Goal: Task Accomplishment & Management: Manage account settings

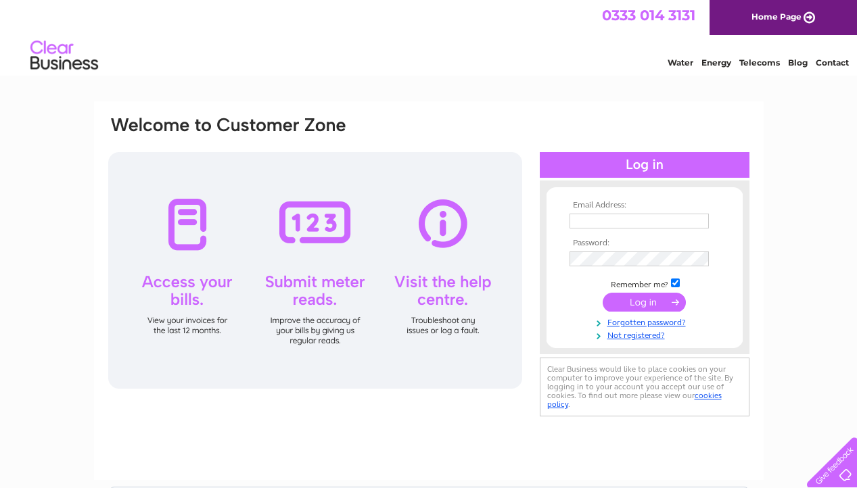
type input "kiransbirmingham@hotmail.co.uk"
click at [633, 299] on input "submit" at bounding box center [644, 302] width 83 height 19
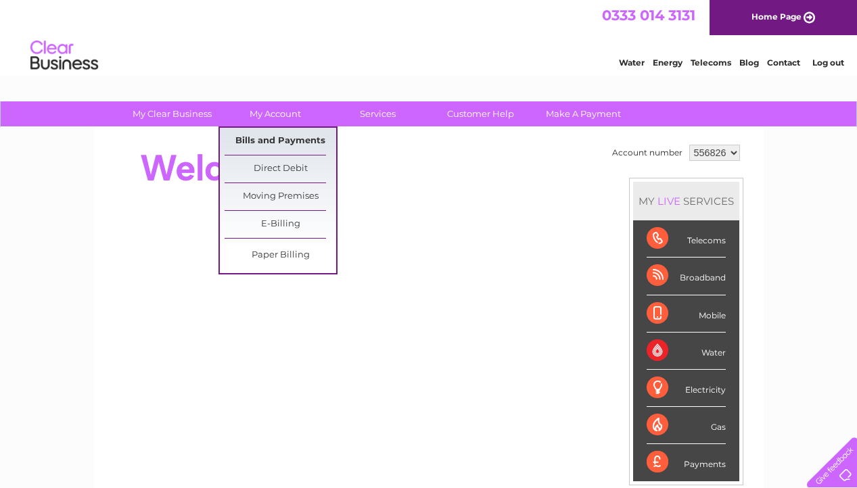
click at [256, 138] on link "Bills and Payments" at bounding box center [281, 141] width 112 height 27
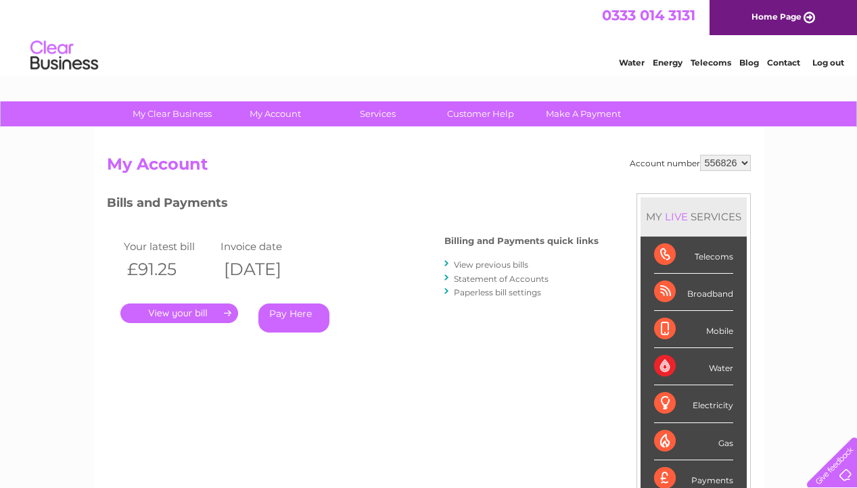
click at [206, 315] on link "." at bounding box center [179, 314] width 118 height 20
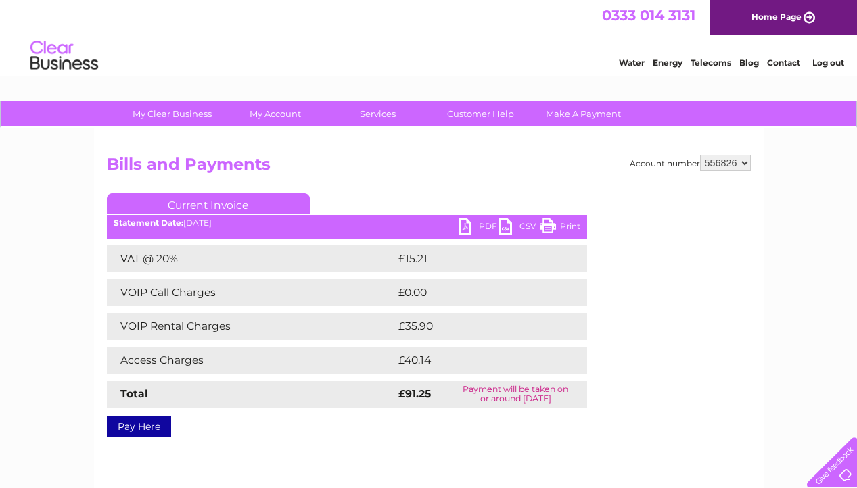
scroll to position [3, 0]
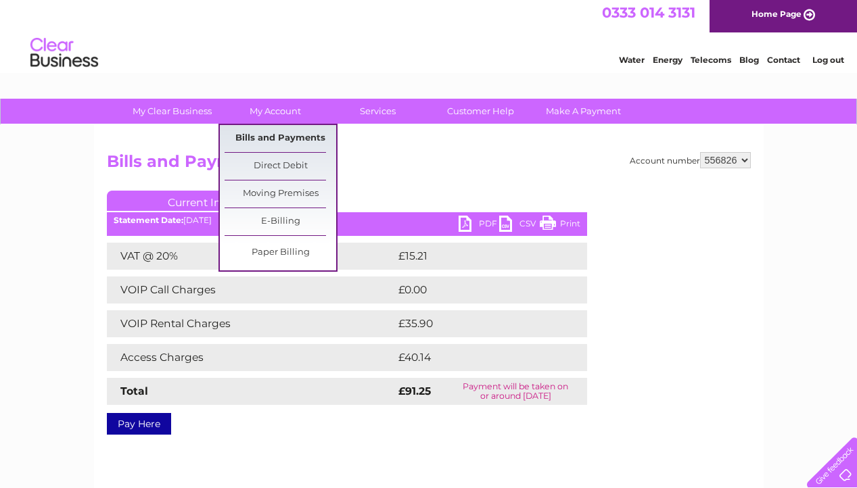
click at [277, 133] on link "Bills and Payments" at bounding box center [281, 138] width 112 height 27
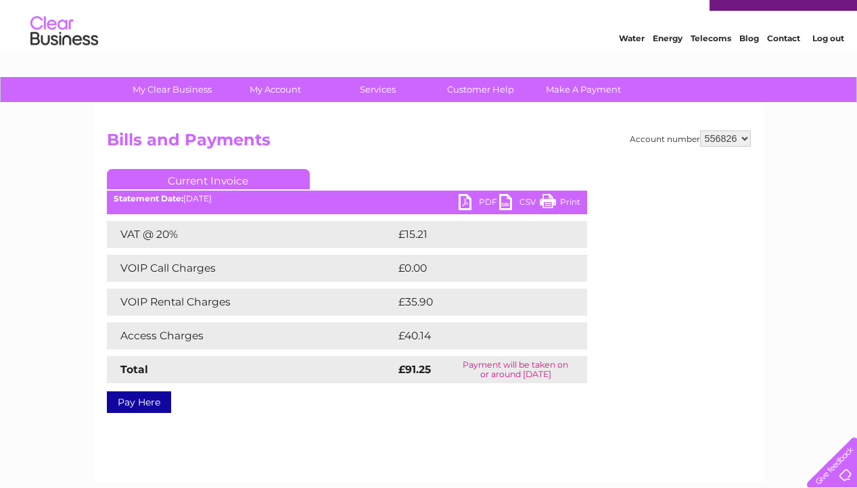
scroll to position [0, 0]
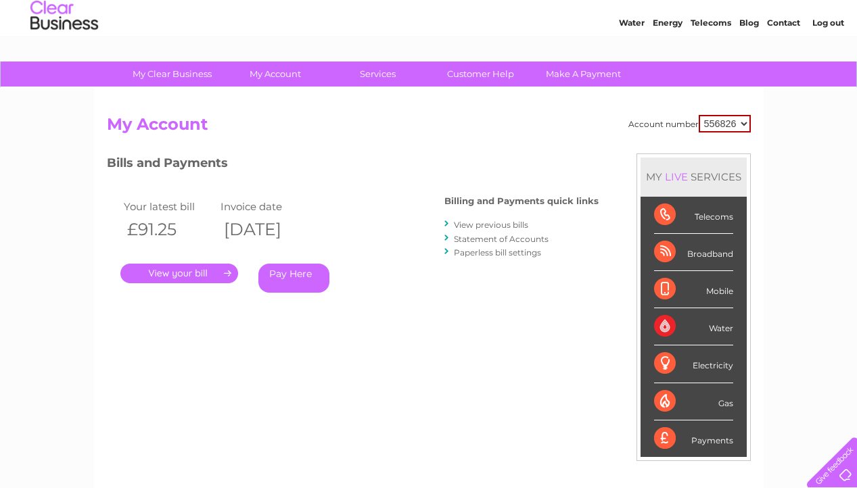
scroll to position [51, 0]
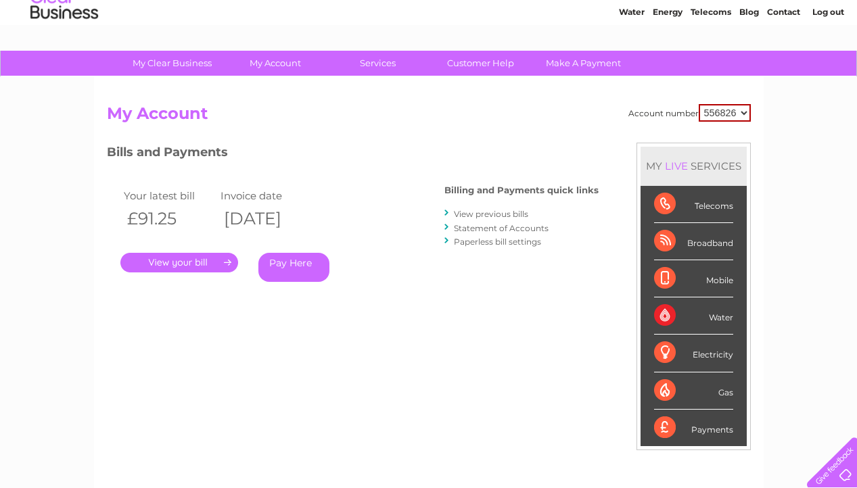
click at [223, 268] on link "." at bounding box center [179, 263] width 118 height 20
click at [484, 210] on link "View previous bills" at bounding box center [491, 214] width 74 height 10
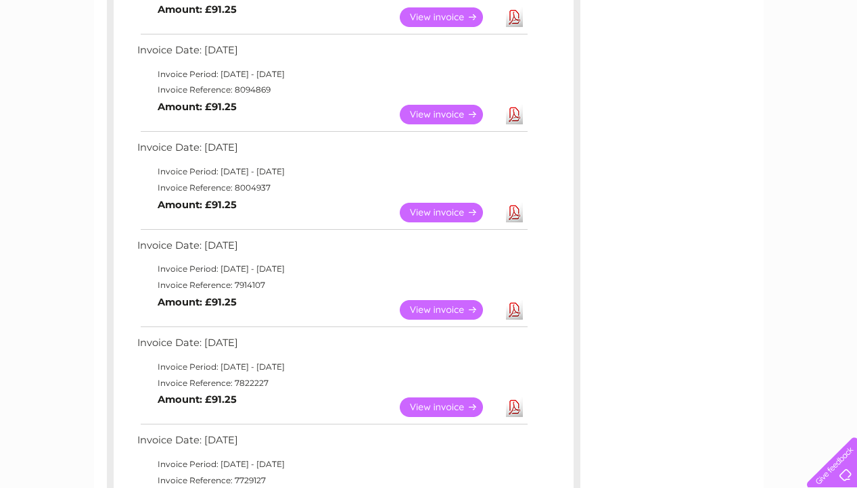
scroll to position [328, 0]
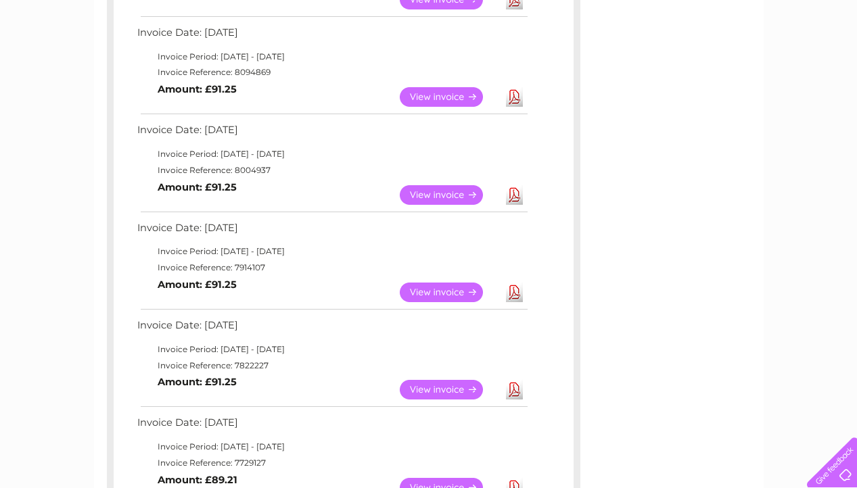
click at [443, 294] on link "View" at bounding box center [449, 293] width 99 height 20
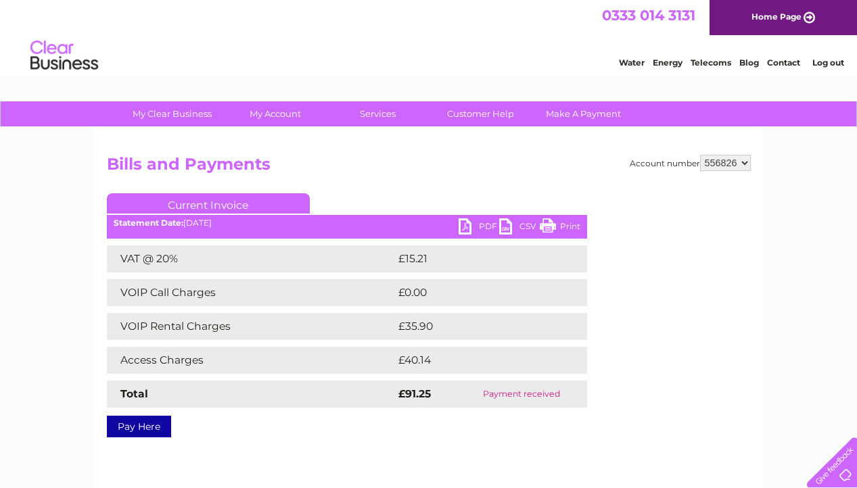
click at [561, 222] on link "Print" at bounding box center [560, 228] width 41 height 20
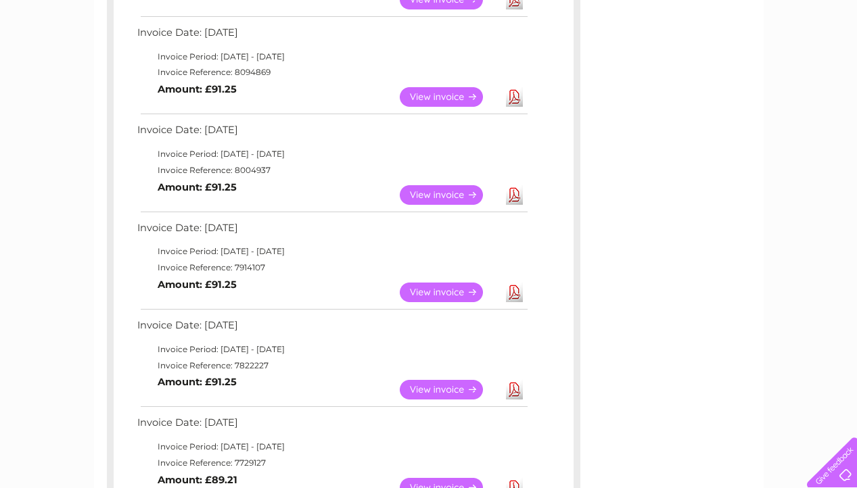
click at [448, 194] on link "View" at bounding box center [449, 195] width 99 height 20
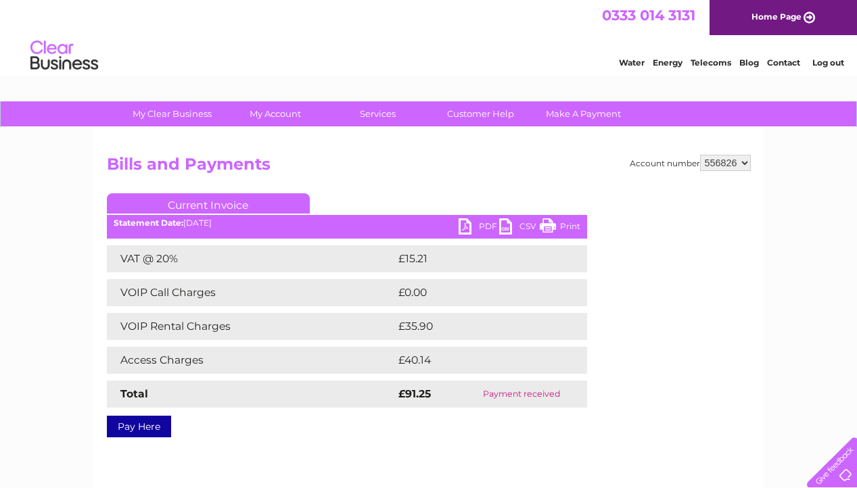
click at [565, 227] on link "Print" at bounding box center [560, 228] width 41 height 20
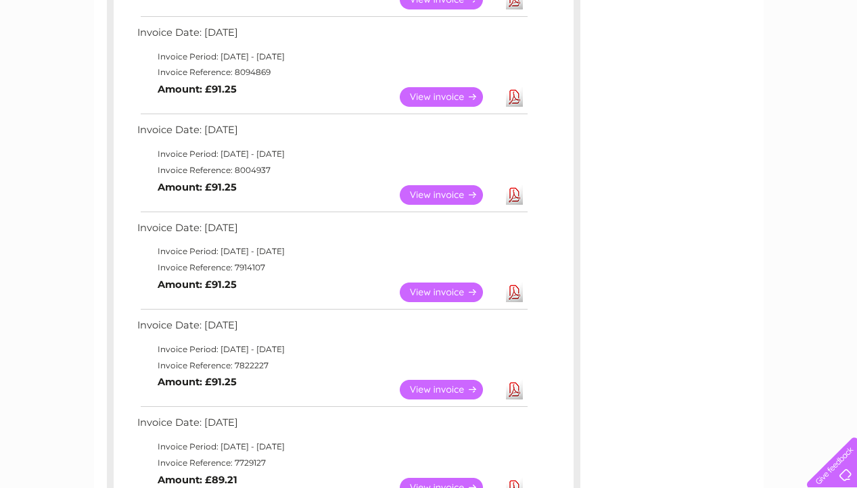
click at [454, 100] on link "View" at bounding box center [449, 97] width 99 height 20
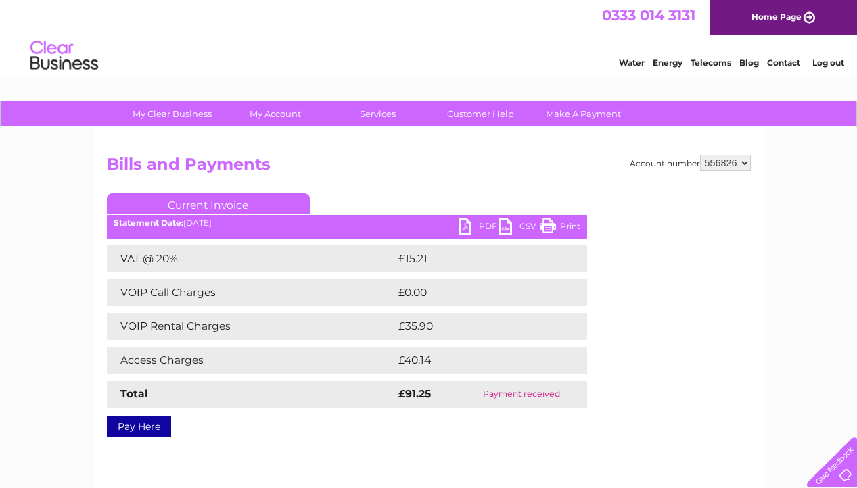
click at [572, 227] on link "Print" at bounding box center [560, 228] width 41 height 20
